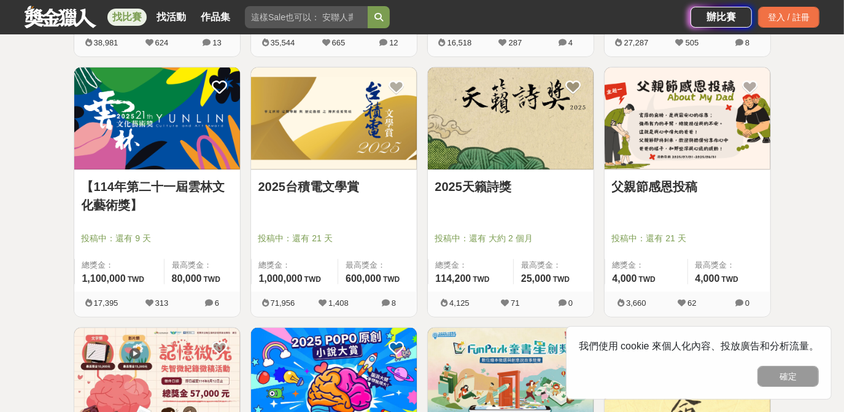
scroll to position [451, 0]
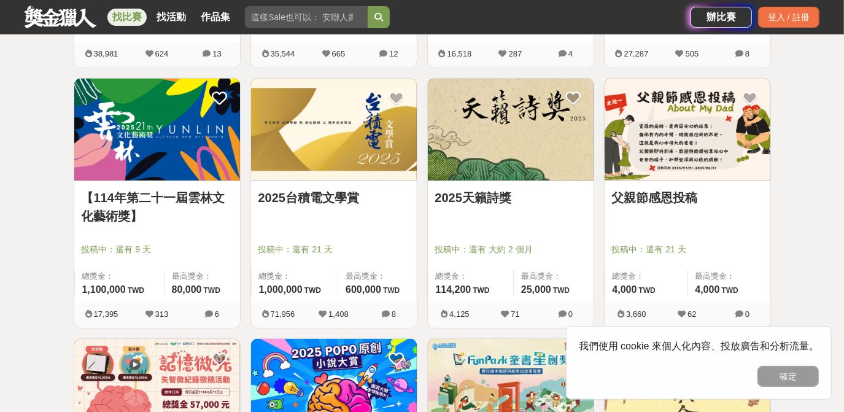
click at [369, 195] on link "2025台積電文學賞" at bounding box center [333, 197] width 151 height 18
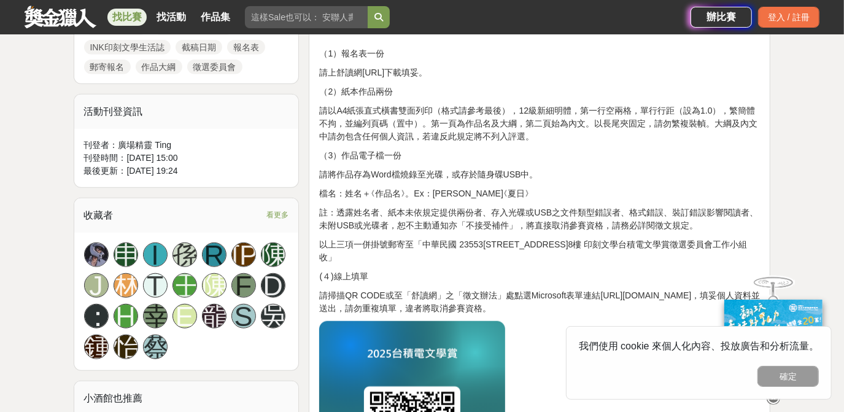
scroll to position [669, 0]
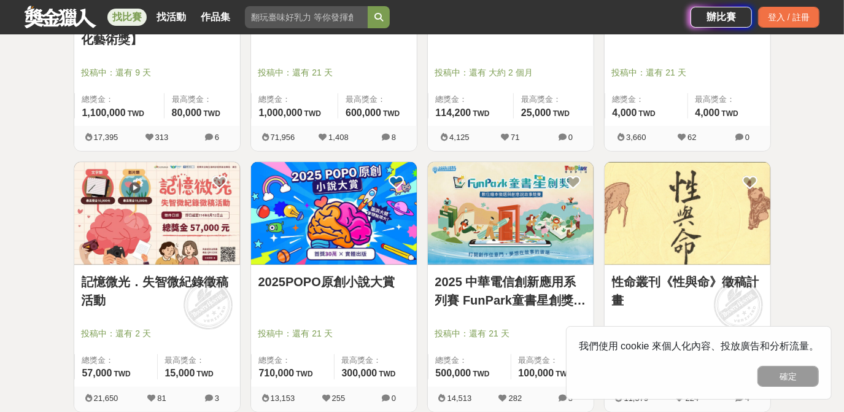
scroll to position [738, 0]
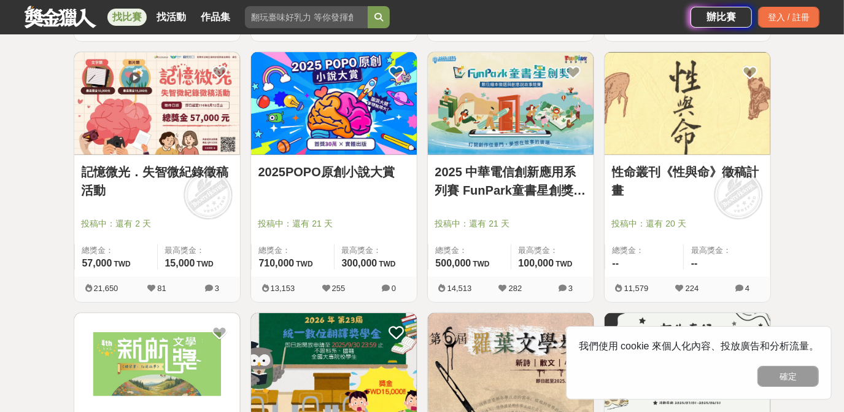
click at [509, 190] on link "2025 中華電信創新應用系列賽 FunPark童書星創獎 數位繪本徵選與創意說故事競賽" at bounding box center [510, 181] width 151 height 37
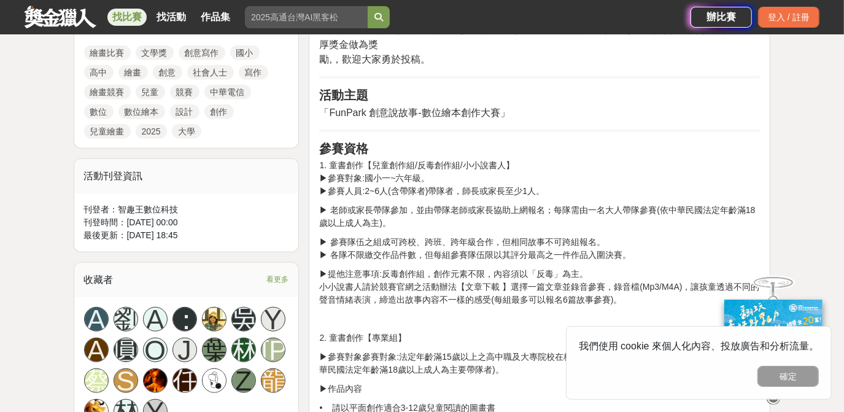
scroll to position [614, 0]
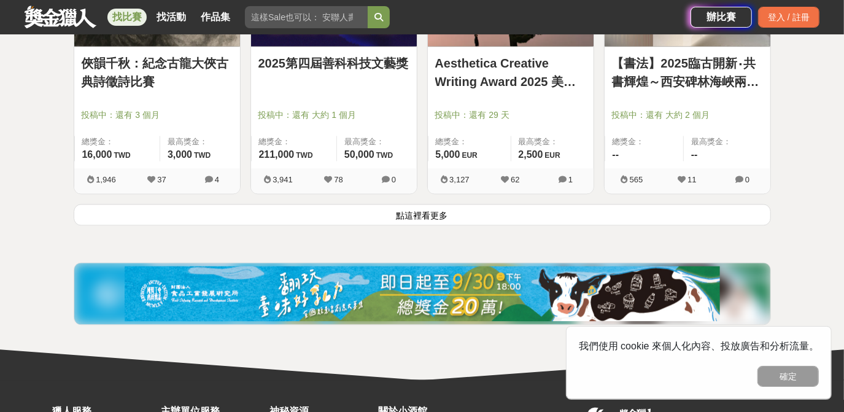
scroll to position [1629, 0]
